Goal: Task Accomplishment & Management: Manage account settings

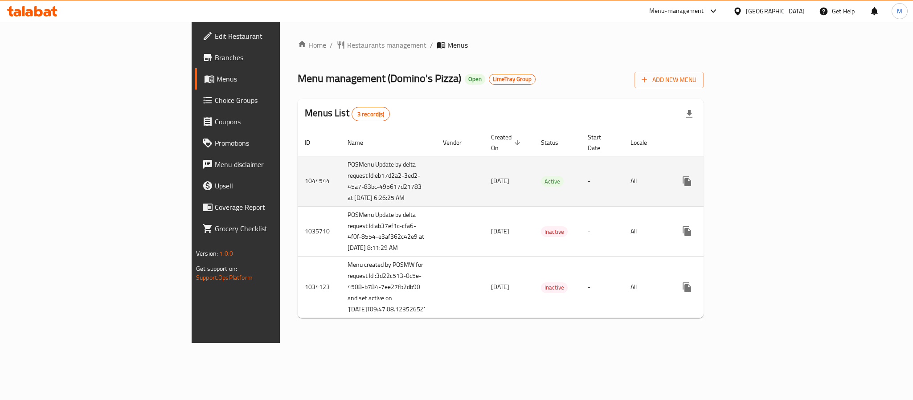
click at [757, 184] on icon "enhanced table" at bounding box center [751, 181] width 11 height 11
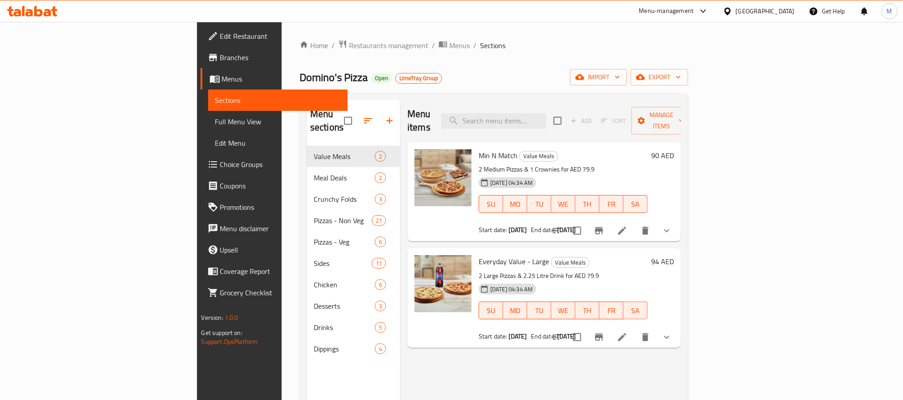
click at [546, 119] on input "search" at bounding box center [493, 121] width 105 height 16
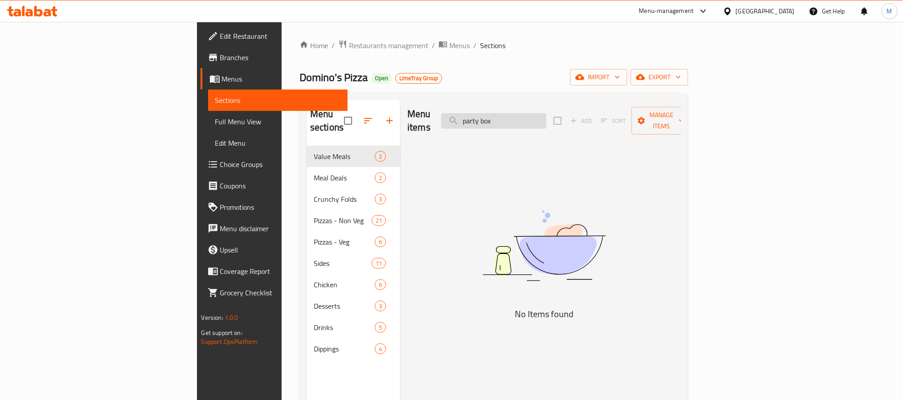
click at [546, 114] on input "party box" at bounding box center [493, 121] width 105 height 16
type input "b"
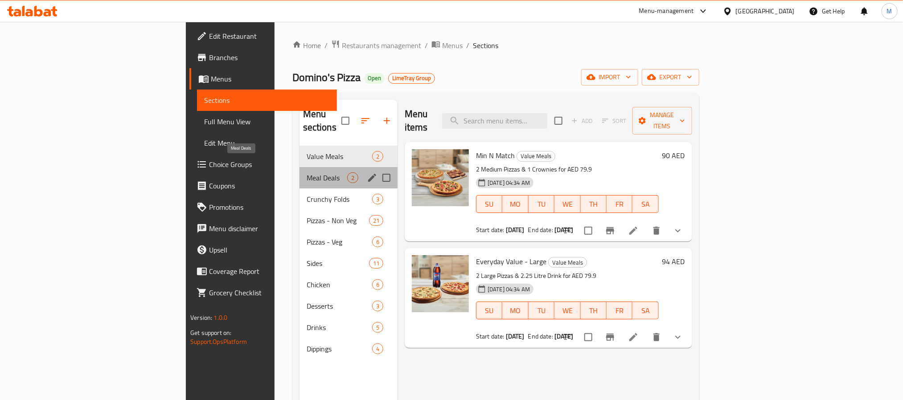
click at [307, 172] on span "Meal Deals" at bounding box center [327, 177] width 41 height 11
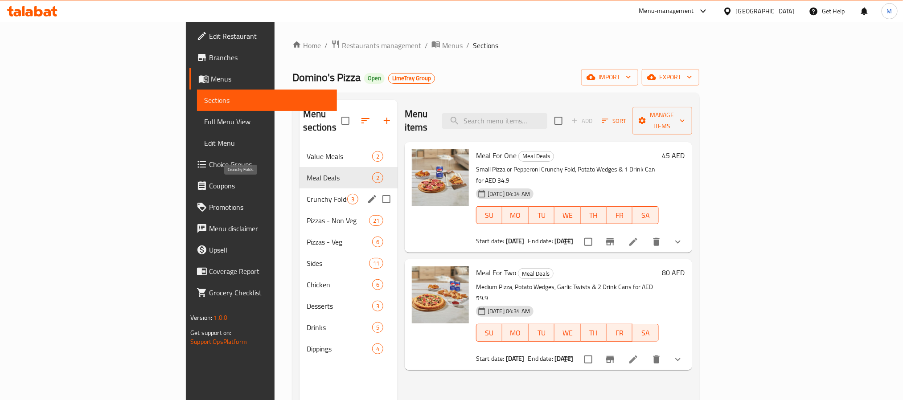
click at [307, 194] on span "Crunchy Folds" at bounding box center [327, 199] width 41 height 11
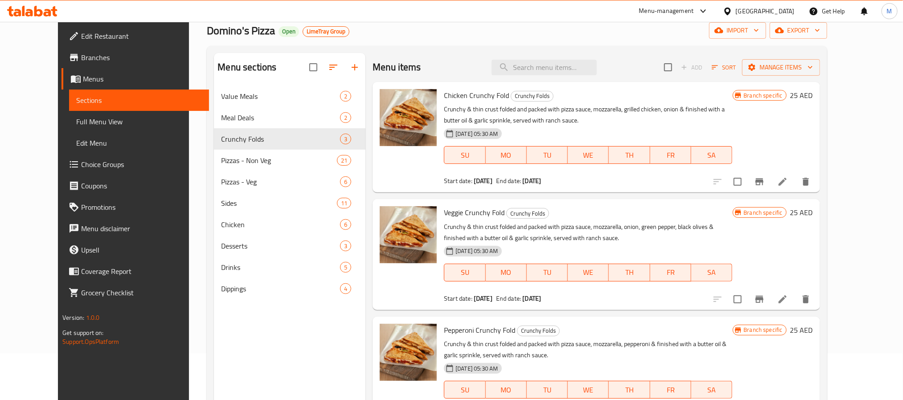
scroll to position [125, 0]
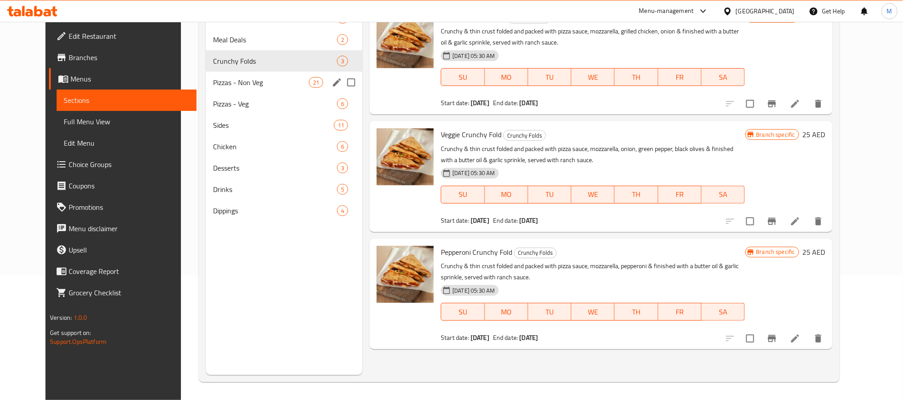
click at [233, 75] on div "Pizzas - Non Veg 21" at bounding box center [284, 82] width 156 height 21
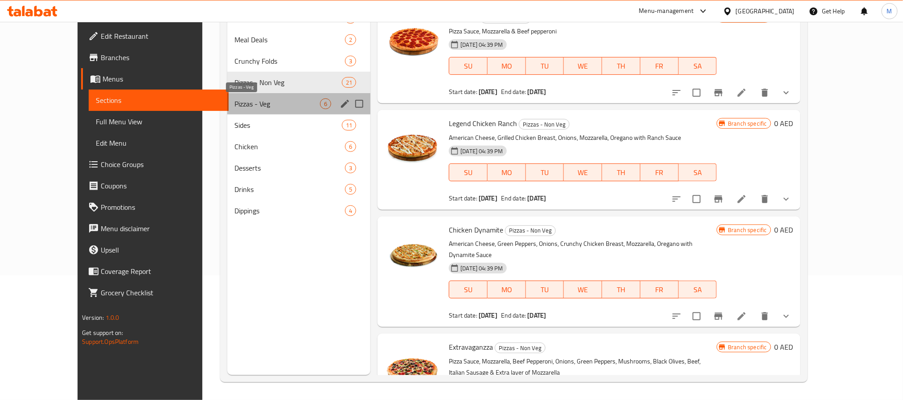
click at [241, 99] on span "Pizzas - Veg" at bounding box center [277, 103] width 86 height 11
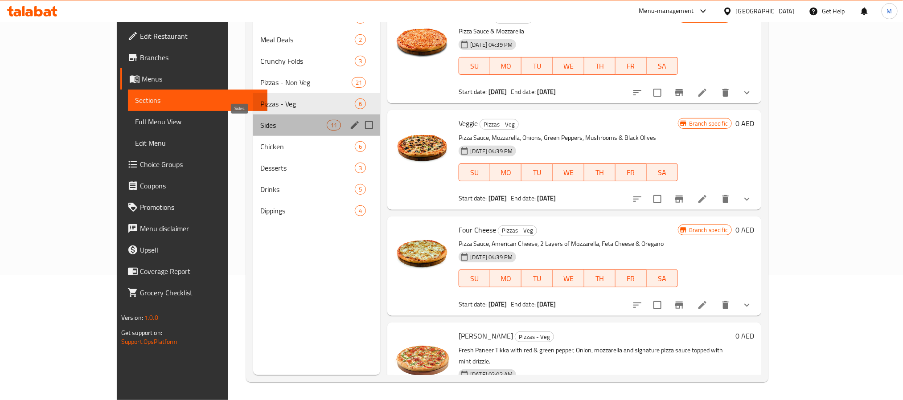
click at [260, 125] on span "Sides" at bounding box center [293, 125] width 66 height 11
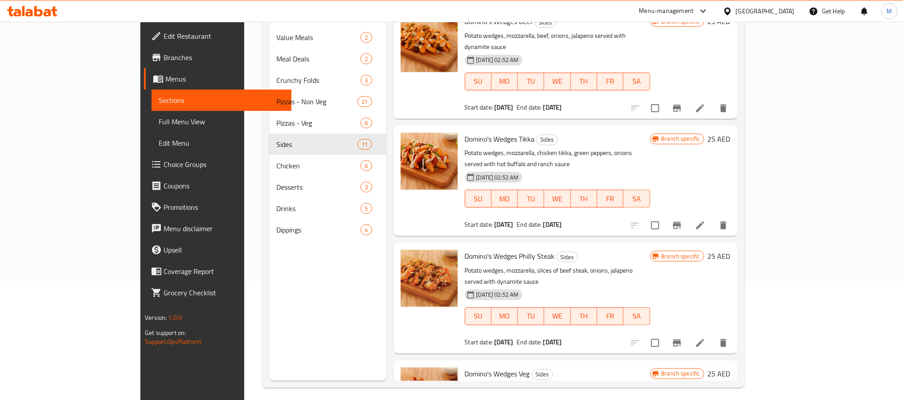
scroll to position [125, 0]
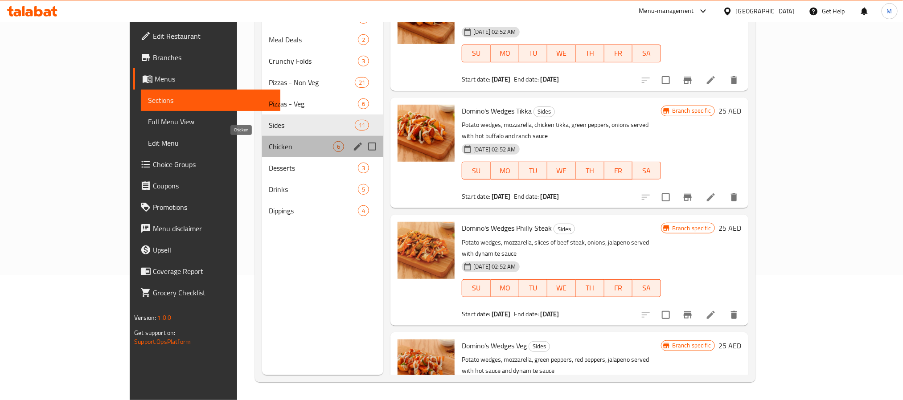
click at [269, 150] on span "Chicken" at bounding box center [301, 146] width 64 height 11
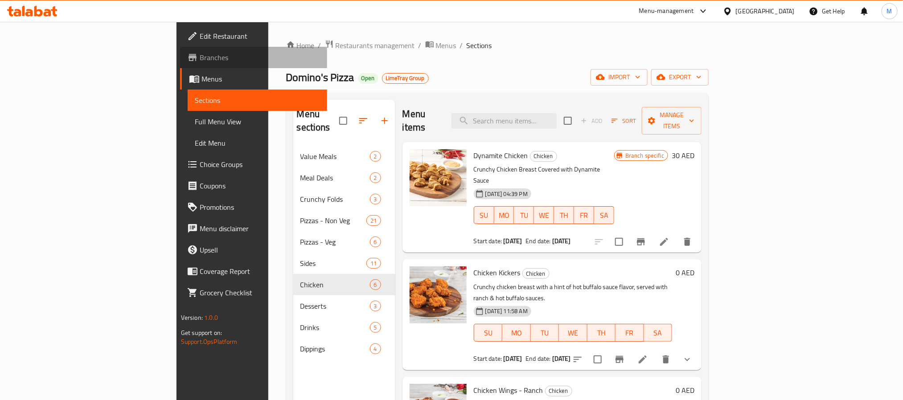
click at [200, 55] on span "Branches" at bounding box center [260, 57] width 120 height 11
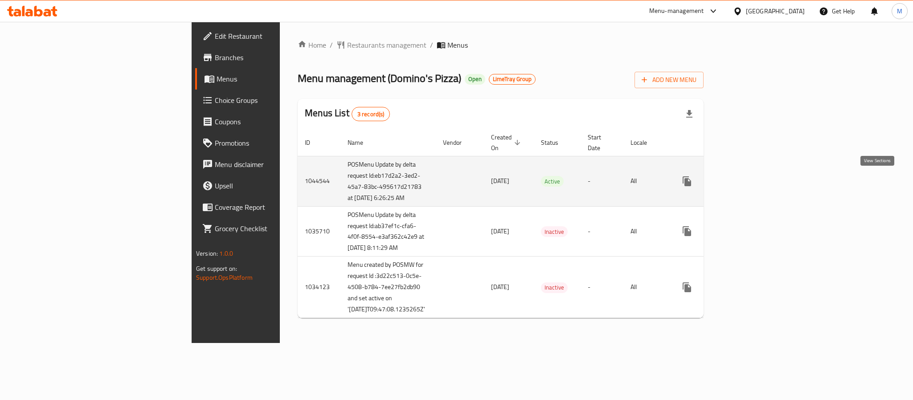
click at [762, 188] on link "enhanced table" at bounding box center [751, 181] width 21 height 21
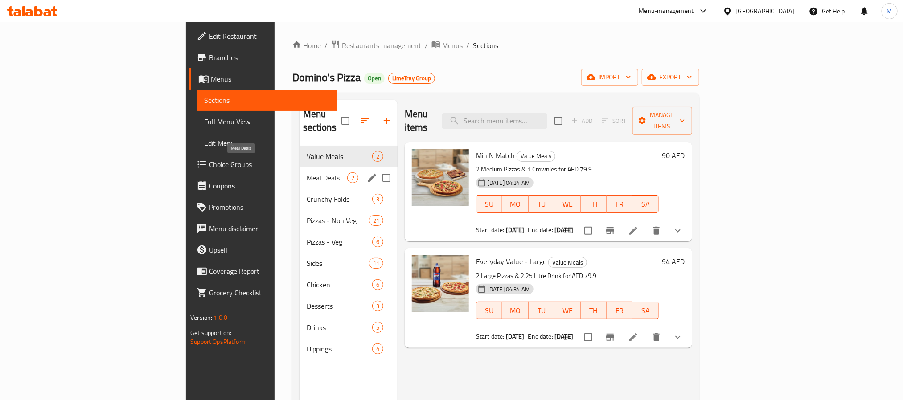
click at [307, 172] on span "Meal Deals" at bounding box center [327, 177] width 41 height 11
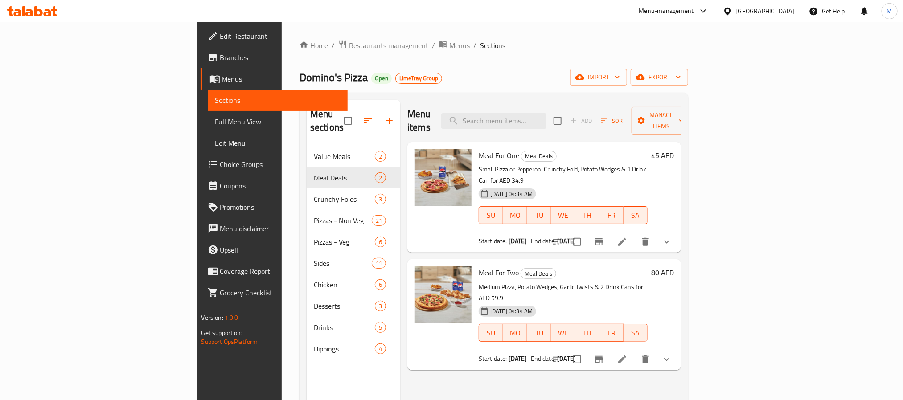
click at [442, 106] on div "Menu items Add Sort Manage items" at bounding box center [544, 121] width 274 height 42
click at [449, 50] on span "Menus" at bounding box center [459, 45] width 20 height 11
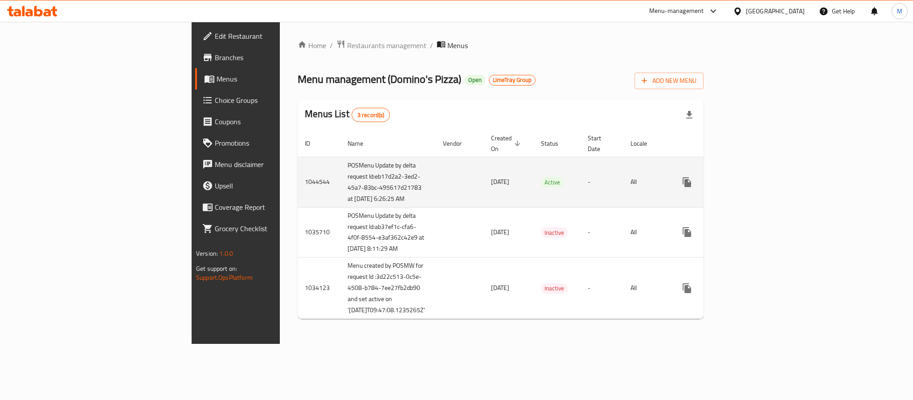
click at [340, 186] on td "POSMenu Update by delta request Id:eb17d2a2-3ed2-45a7-83bc-495617d21783 at [DAT…" at bounding box center [387, 182] width 95 height 50
click at [340, 176] on td "POSMenu Update by delta request Id:eb17d2a2-3ed2-45a7-83bc-495617d21783 at [DAT…" at bounding box center [387, 182] width 95 height 50
drag, startPoint x: 226, startPoint y: 176, endPoint x: 279, endPoint y: 210, distance: 63.8
click at [340, 207] on td "POSMenu Update by delta request Id:eb17d2a2-3ed2-45a7-83bc-495617d21783 at [DAT…" at bounding box center [387, 182] width 95 height 50
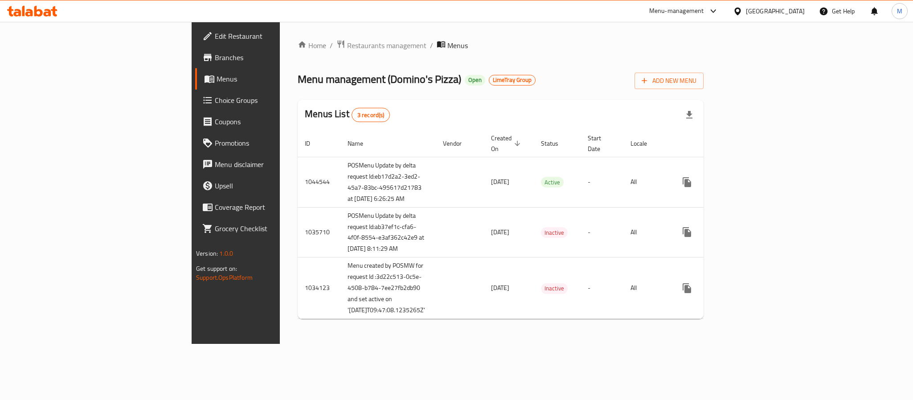
copy td "eb17d2a2-3ed2-45a7-83bc-495617d21783 at 9/1/2025 6:26:25 AM"
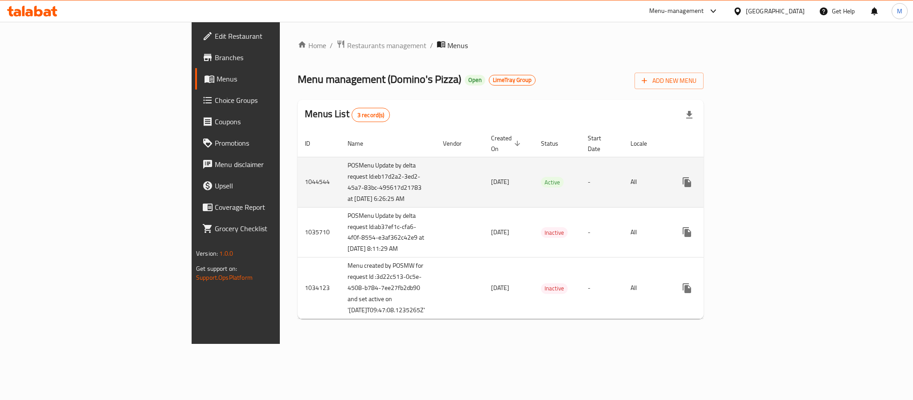
click at [484, 178] on td "[DATE]" at bounding box center [509, 182] width 50 height 50
click at [762, 184] on link "enhanced table" at bounding box center [751, 182] width 21 height 21
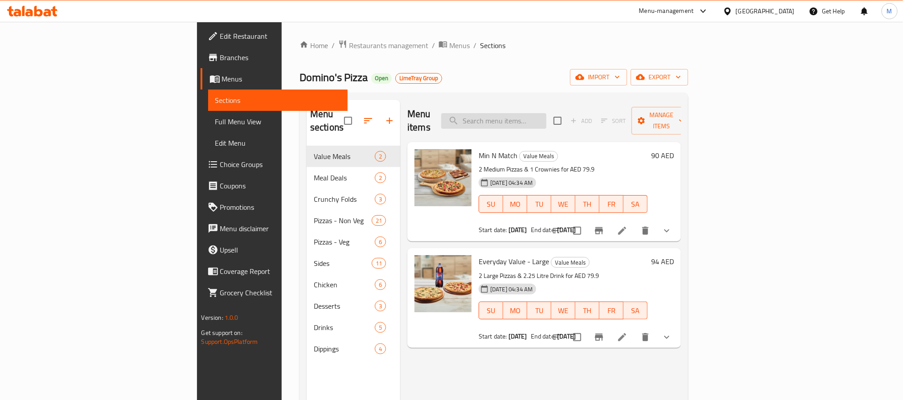
click at [546, 113] on input "search" at bounding box center [493, 121] width 105 height 16
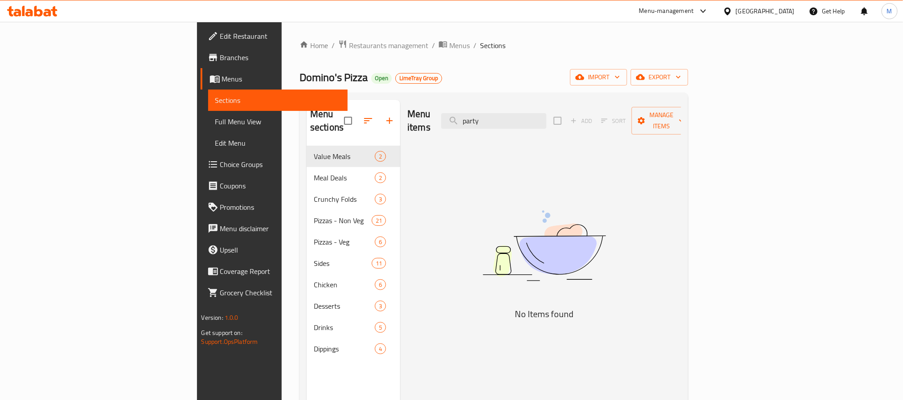
type input "party"
click at [472, 78] on div "Domino's Pizza Open LimeTray Group import export" at bounding box center [493, 77] width 389 height 16
click at [681, 80] on span "export" at bounding box center [659, 77] width 43 height 11
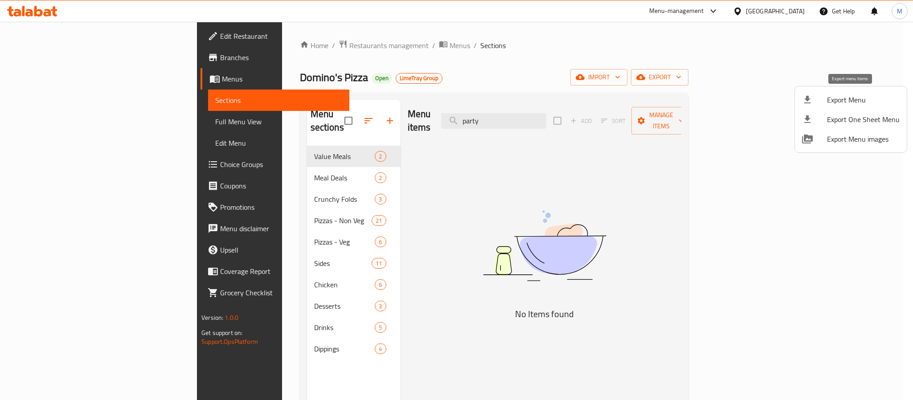
click at [843, 98] on span "Export Menu" at bounding box center [863, 99] width 73 height 11
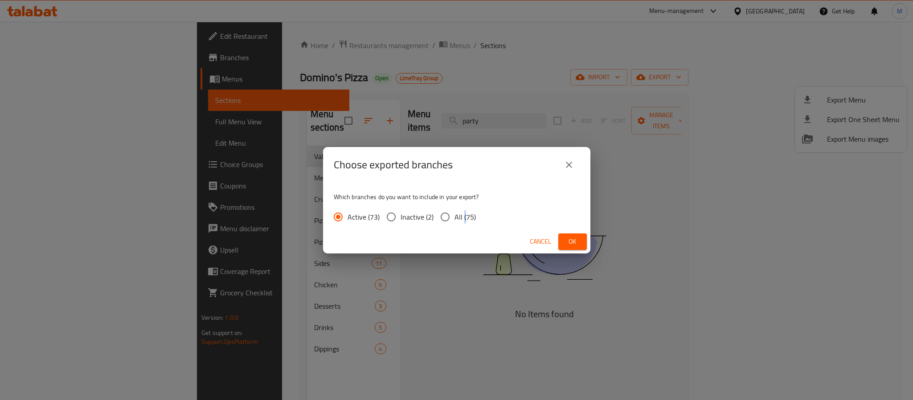
click at [463, 221] on span "All (75)" at bounding box center [464, 217] width 21 height 11
click at [454, 219] on span "All (75)" at bounding box center [464, 217] width 21 height 11
click at [438, 214] on input "All (75)" at bounding box center [445, 217] width 19 height 19
radio input "true"
click at [480, 231] on div "Cancel Ok" at bounding box center [456, 242] width 267 height 24
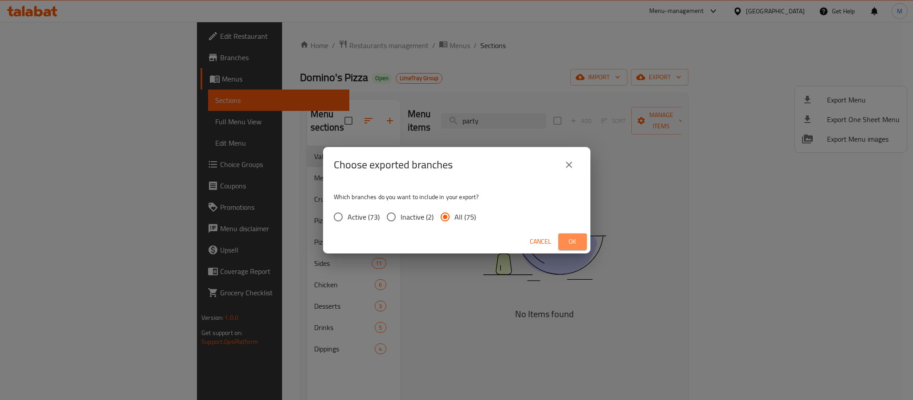
click at [567, 236] on span "Ok" at bounding box center [572, 241] width 14 height 11
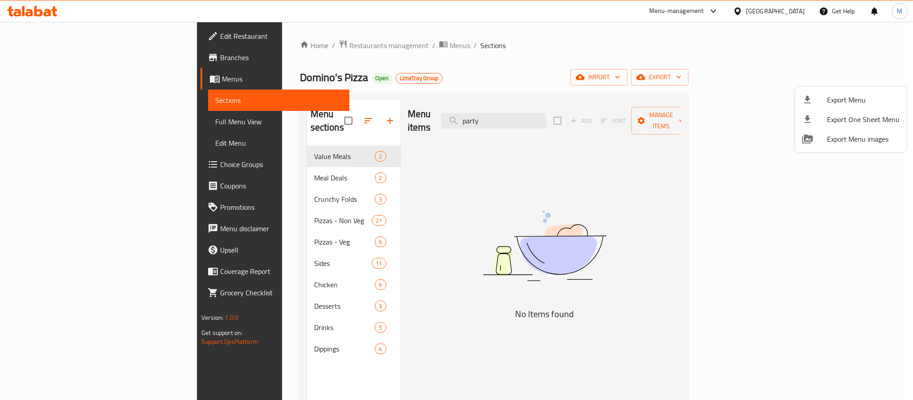
click at [35, 61] on div at bounding box center [456, 200] width 913 height 400
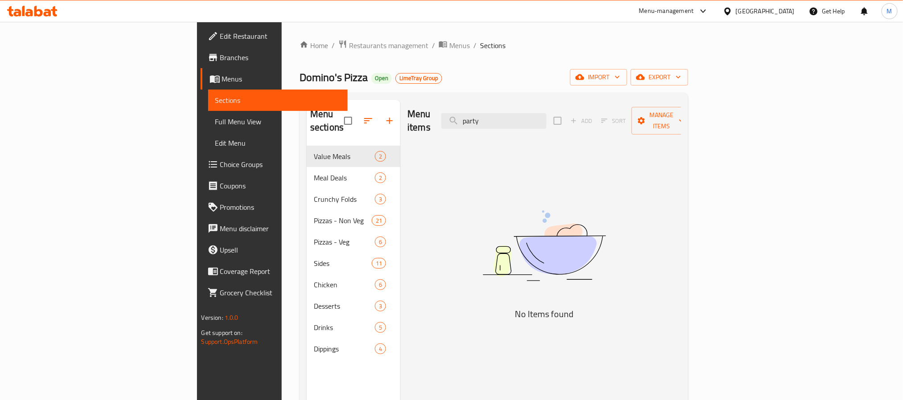
click at [220, 59] on span "Branches" at bounding box center [280, 57] width 120 height 11
